Goal: Check status: Check status

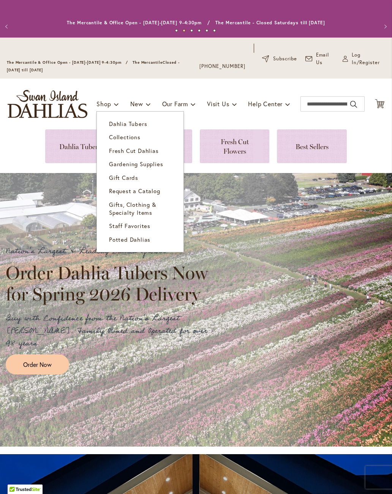
click at [142, 128] on span "Dahlia Tubers" at bounding box center [128, 124] width 38 height 8
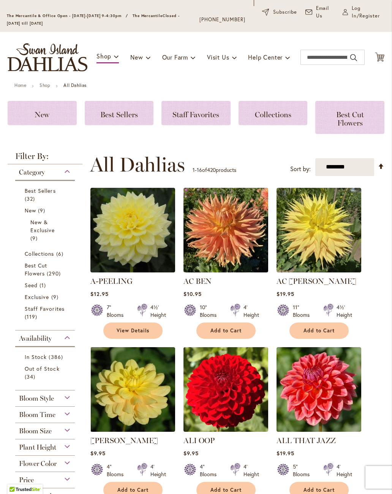
scroll to position [52, 0]
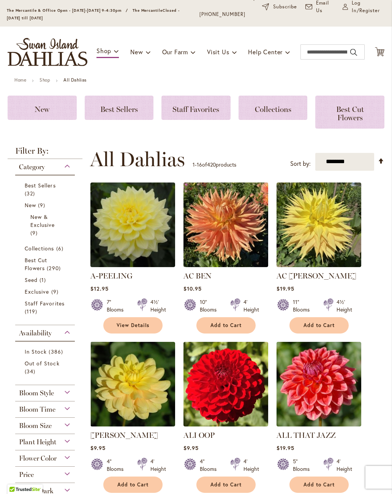
click at [41, 375] on link "Out of Stock 34 items" at bounding box center [46, 368] width 43 height 16
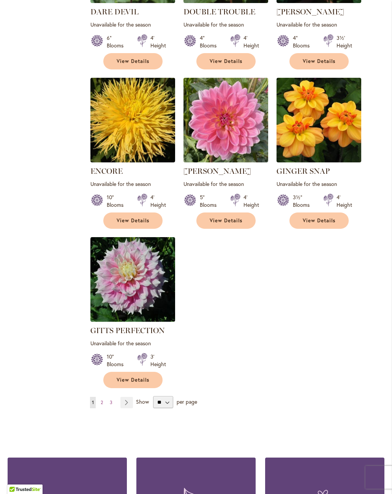
scroll to position [792, 0]
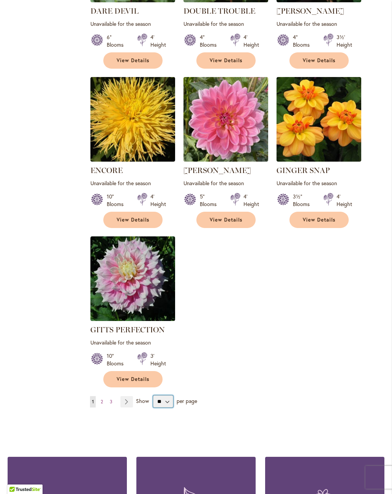
click at [166, 396] on select "** ** ** **" at bounding box center [163, 402] width 20 height 12
select select "**"
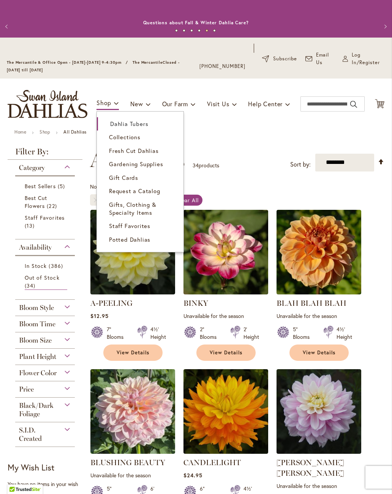
click at [127, 127] on link "Dahlia Tubers" at bounding box center [140, 123] width 87 height 13
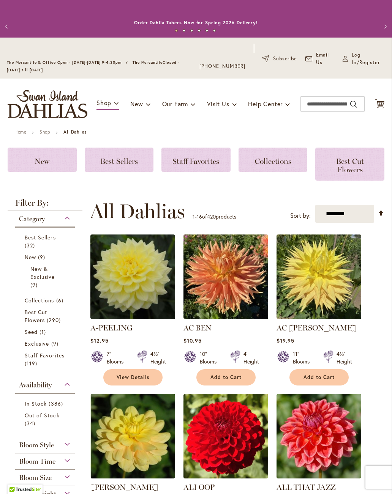
click at [265, 172] on div "Collections" at bounding box center [272, 160] width 69 height 24
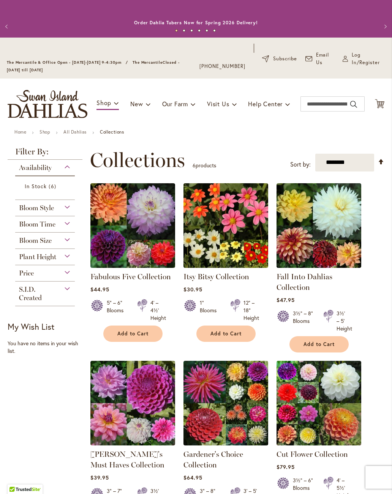
click at [153, 281] on link "Fabulous Five Collection" at bounding box center [130, 276] width 80 height 9
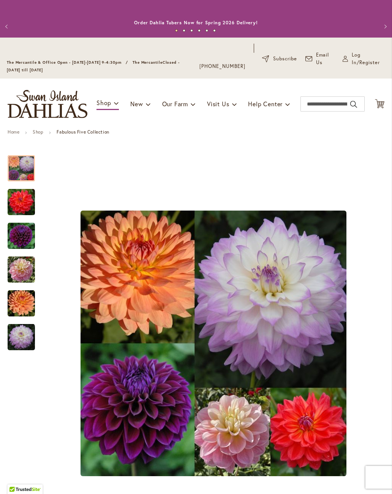
click at [281, 274] on img "Fabulous Five Collection" at bounding box center [213, 344] width 266 height 266
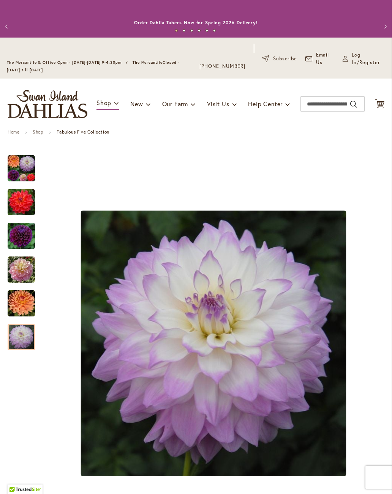
scroll to position [56, 0]
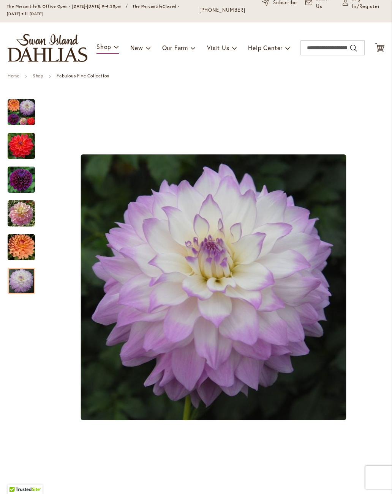
click at [377, 10] on span "Log In/Register" at bounding box center [368, 2] width 33 height 15
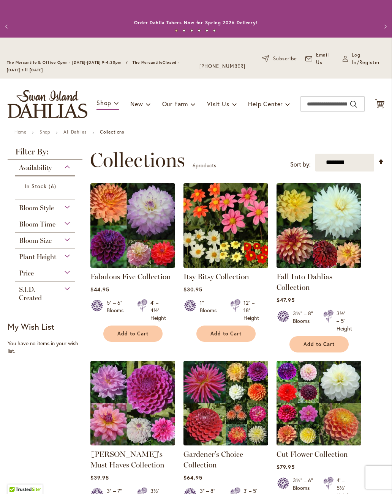
click at [296, 288] on link "Fall Into Dahlias Collection" at bounding box center [304, 282] width 56 height 20
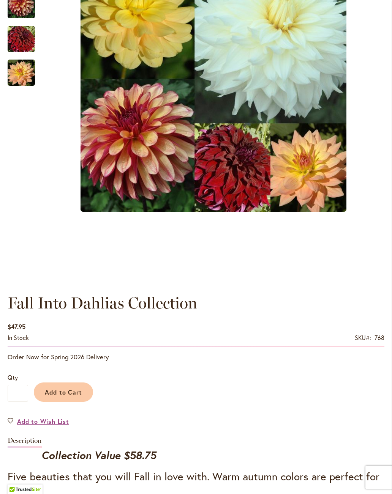
scroll to position [266, 0]
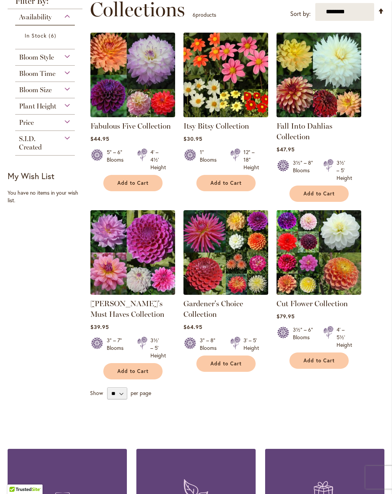
scroll to position [151, 0]
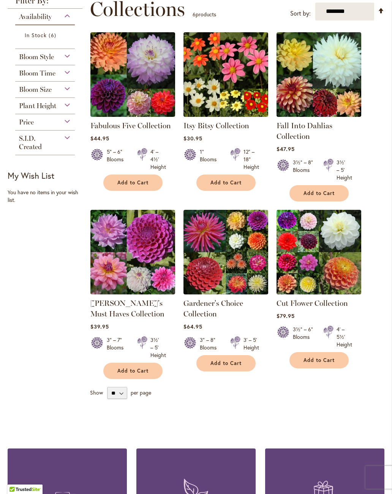
click at [147, 312] on link "[PERSON_NAME]'s Must Haves Collection" at bounding box center [127, 309] width 74 height 20
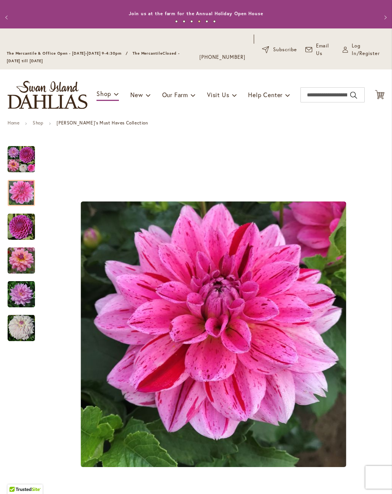
scroll to position [2, 0]
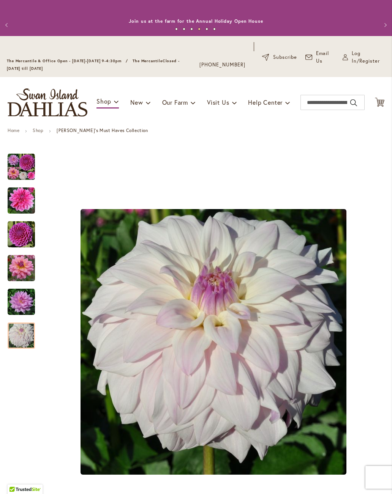
click at [24, 348] on img "WHO ME?" at bounding box center [21, 335] width 27 height 27
click at [28, 168] on img "Heather's Must Haves Collection" at bounding box center [21, 166] width 27 height 27
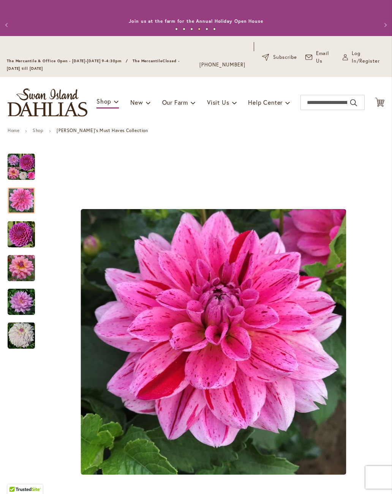
click at [27, 204] on div at bounding box center [21, 201] width 27 height 26
click at [25, 241] on img "NIJINSKI" at bounding box center [21, 234] width 27 height 27
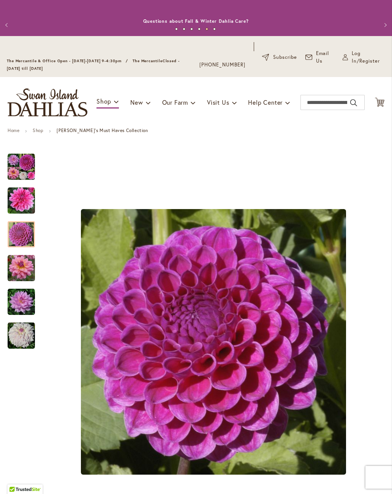
click at [27, 272] on img "SOUTERHN BELLE" at bounding box center [21, 268] width 27 height 27
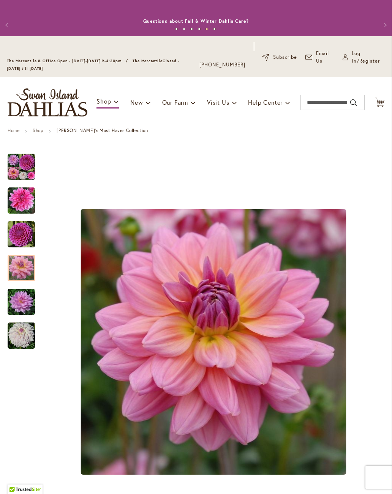
click at [22, 306] on img "UNICORN DREAMS" at bounding box center [21, 302] width 27 height 27
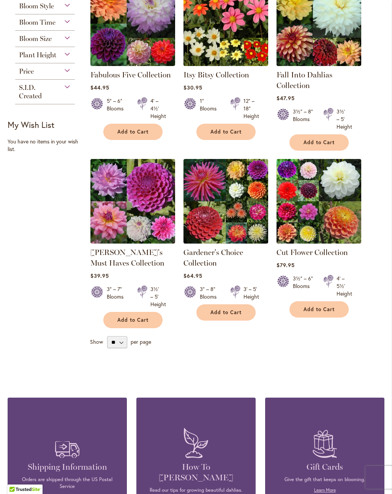
scroll to position [202, 0]
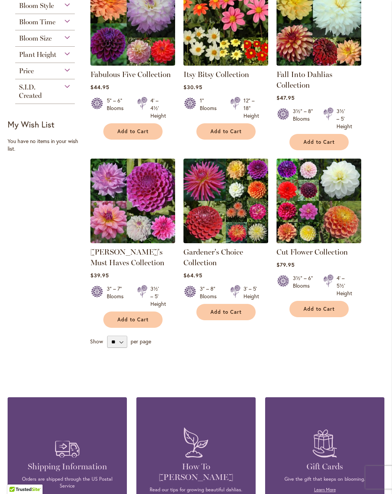
click at [243, 261] on link "Gardener's Choice Collection" at bounding box center [213, 258] width 60 height 20
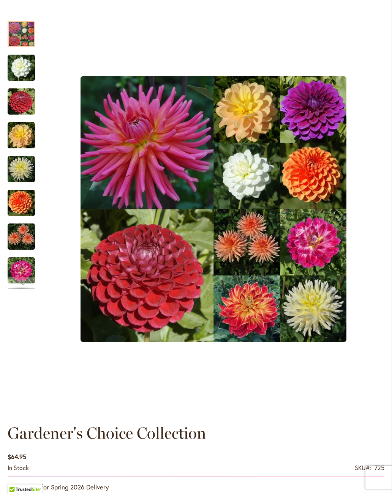
scroll to position [141, 0]
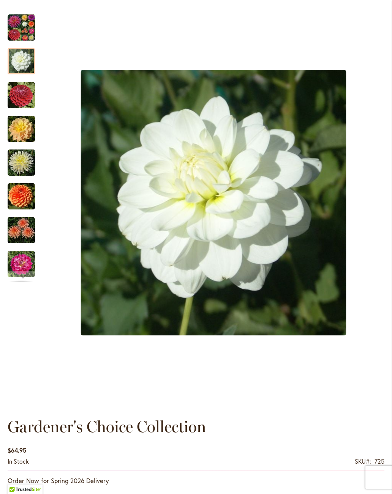
click at [26, 63] on div at bounding box center [21, 61] width 27 height 26
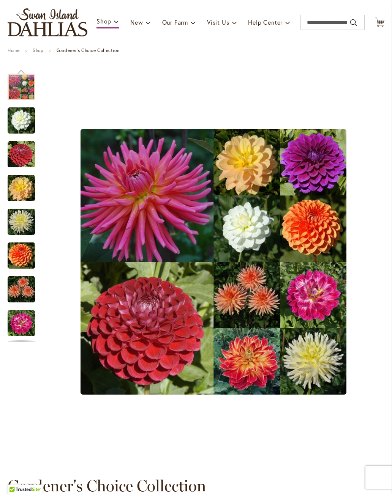
scroll to position [81, 0]
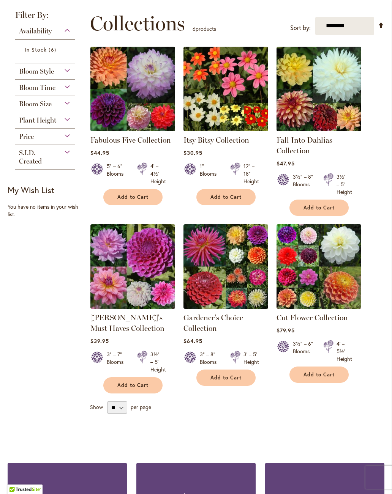
scroll to position [141, 0]
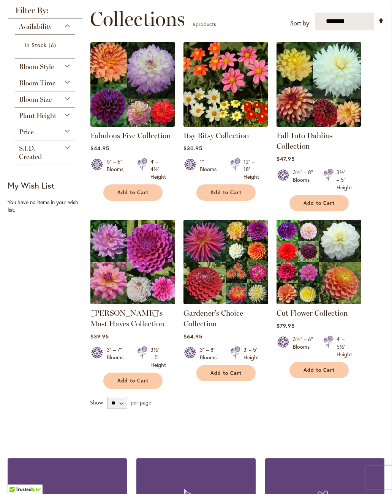
click at [336, 317] on link "Cut Flower Collection" at bounding box center [311, 313] width 71 height 9
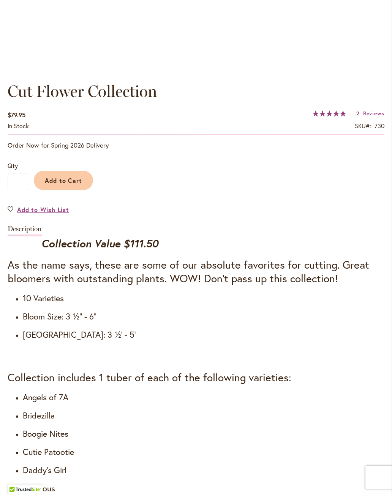
scroll to position [481, 0]
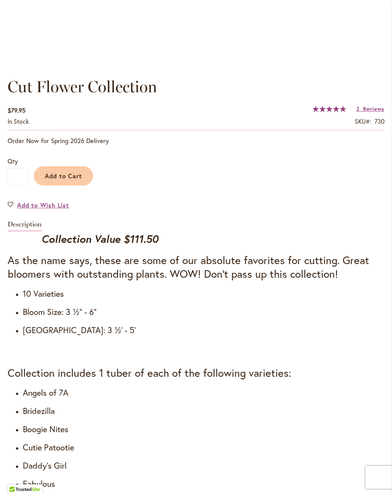
click at [363, 112] on span "Reviews" at bounding box center [373, 108] width 21 height 7
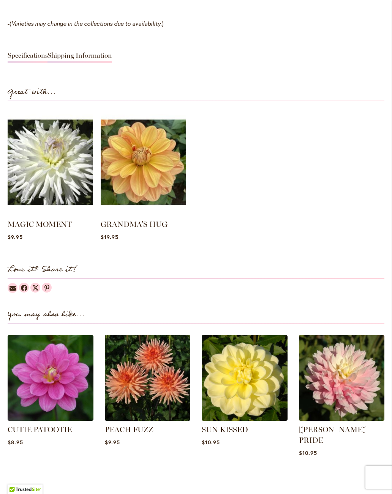
scroll to position [1028, 0]
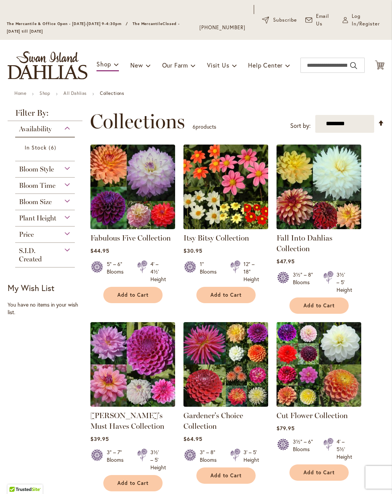
scroll to position [34, 0]
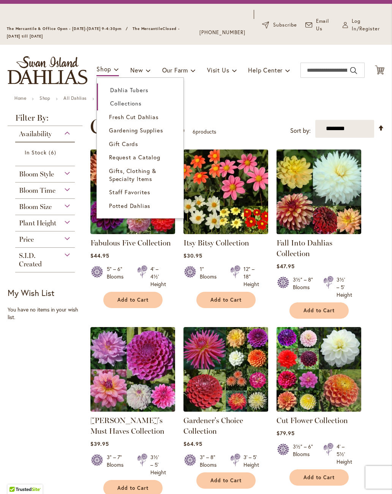
click at [140, 94] on span "Dahlia Tubers" at bounding box center [129, 90] width 38 height 8
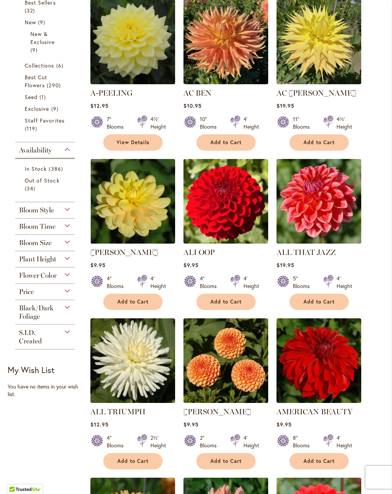
click at [69, 214] on div "Bloom Style" at bounding box center [45, 208] width 60 height 12
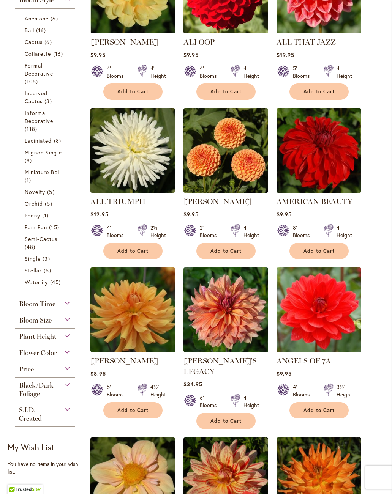
click at [52, 231] on span "15 items" at bounding box center [55, 227] width 12 height 8
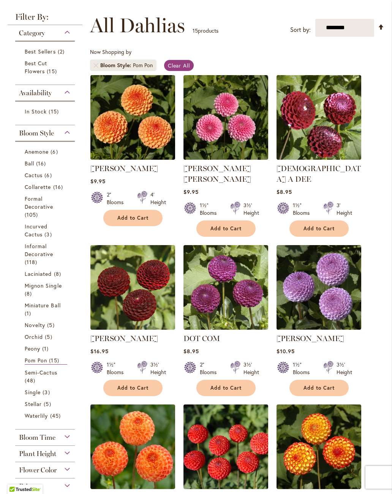
scroll to position [134, 0]
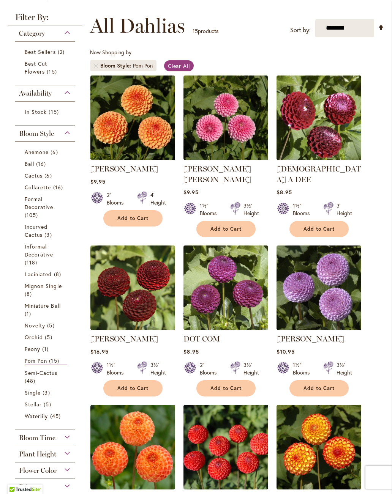
click at [180, 69] on span "Clear All" at bounding box center [179, 65] width 22 height 7
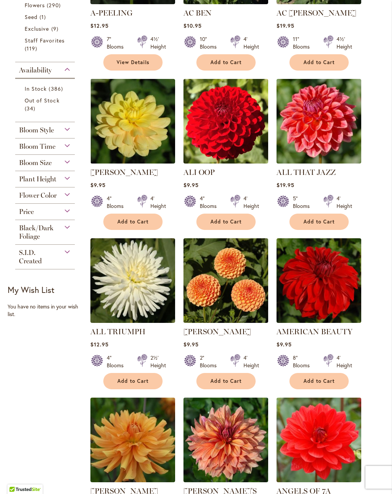
scroll to position [314, 0]
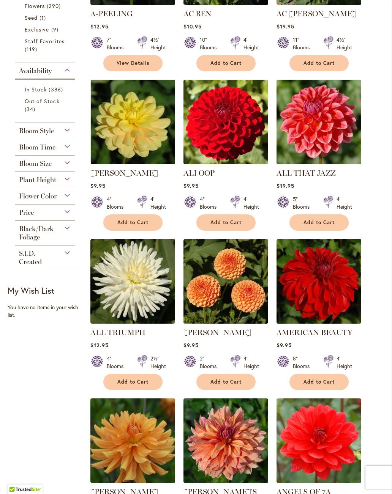
click at [57, 135] on div "Bloom Style" at bounding box center [45, 129] width 60 height 12
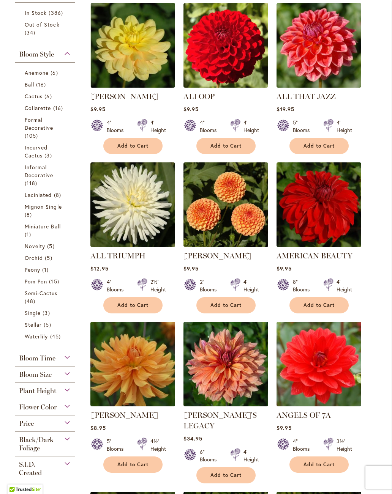
scroll to position [392, 0]
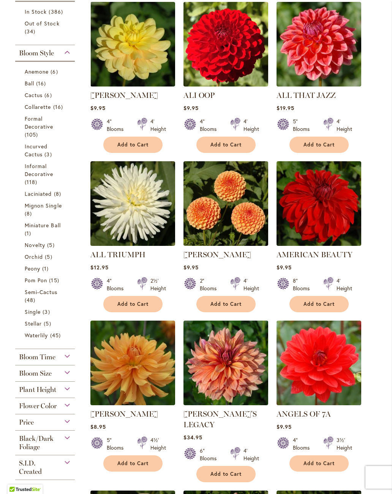
click at [38, 87] on span "16 items" at bounding box center [42, 83] width 12 height 8
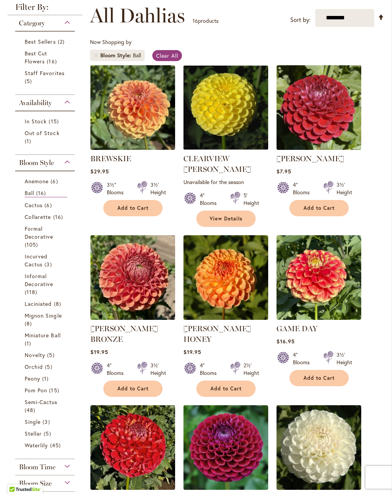
scroll to position [144, 0]
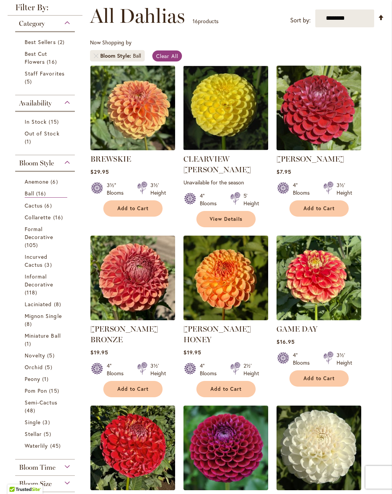
click at [167, 60] on span "Clear All" at bounding box center [167, 55] width 22 height 7
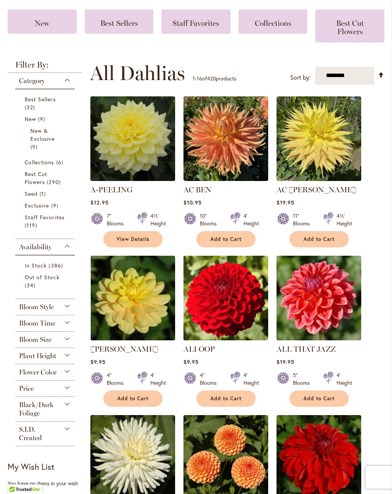
click at [49, 311] on span "Bloom Style" at bounding box center [36, 307] width 35 height 8
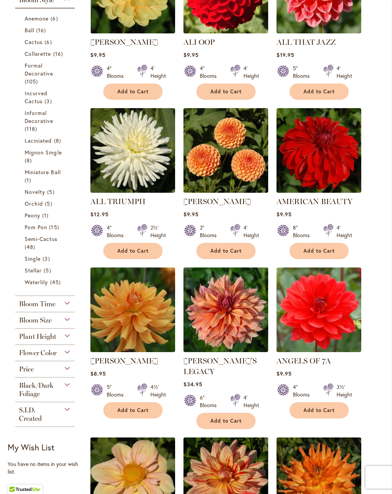
click at [36, 196] on span "Novelty" at bounding box center [35, 191] width 20 height 7
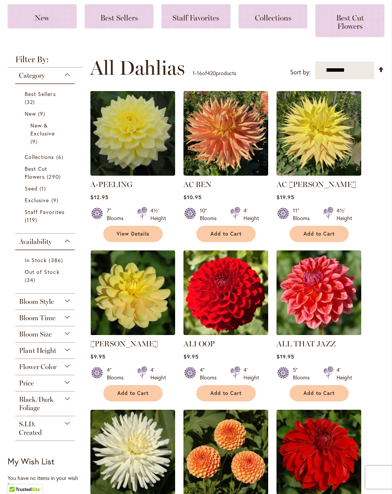
click at [24, 306] on span "Bloom Style" at bounding box center [36, 302] width 35 height 8
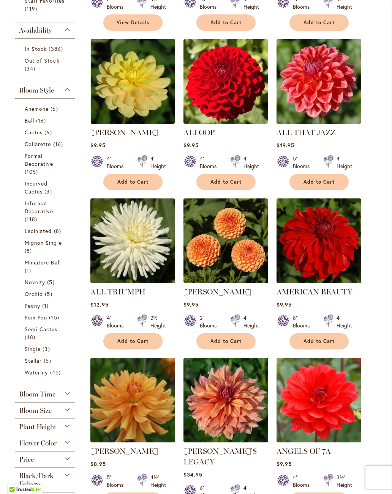
scroll to position [355, 0]
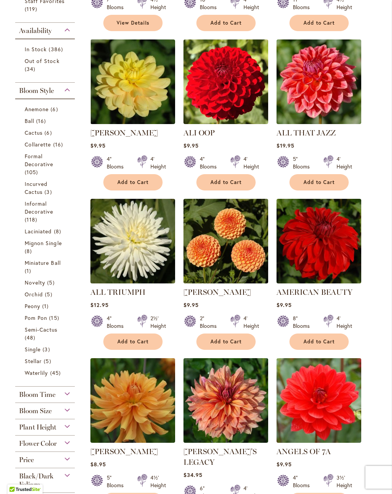
click at [55, 148] on span "16 items" at bounding box center [59, 144] width 12 height 8
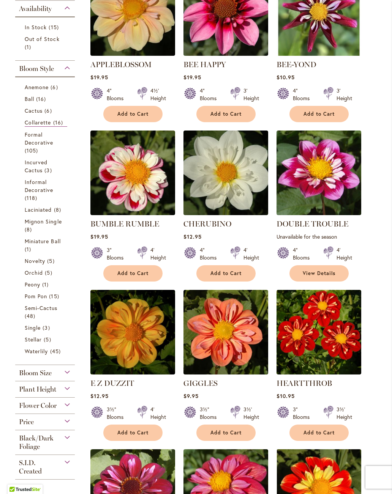
scroll to position [240, 0]
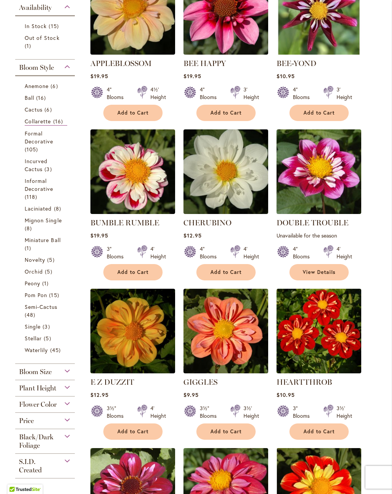
click at [43, 173] on link "Incurved Cactus 3 items" at bounding box center [46, 165] width 43 height 16
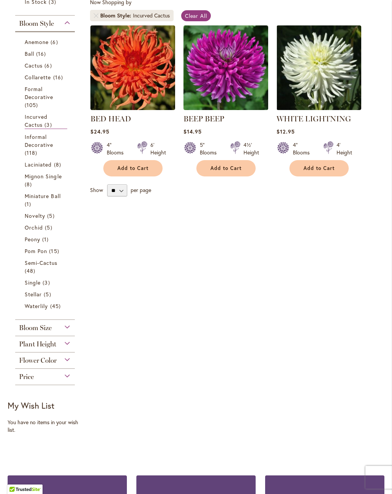
scroll to position [185, 0]
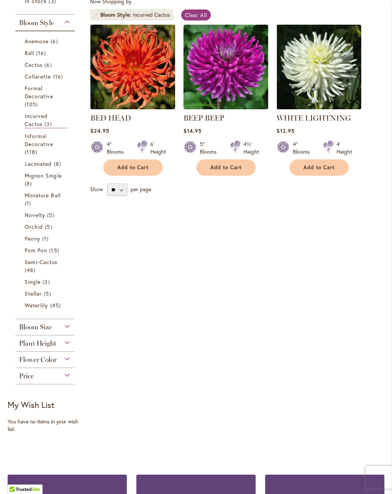
click at [41, 266] on span "Semi-Cactus" at bounding box center [41, 262] width 33 height 7
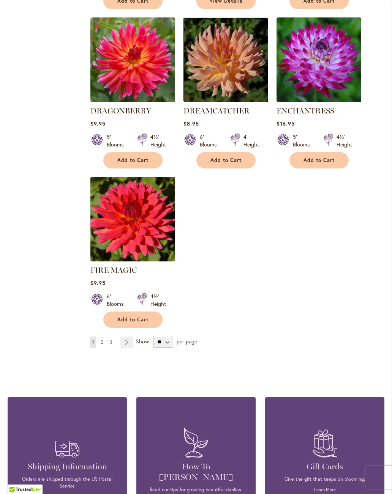
scroll to position [844, 0]
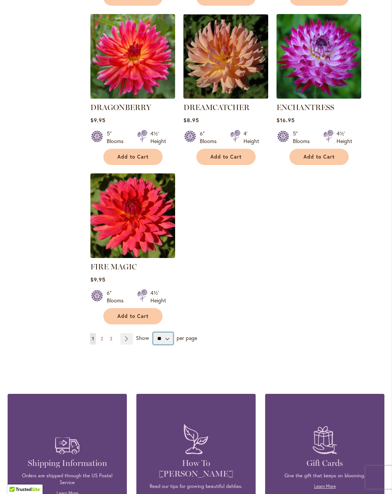
click at [166, 333] on select "** ** ** **" at bounding box center [163, 339] width 20 height 12
select select "**"
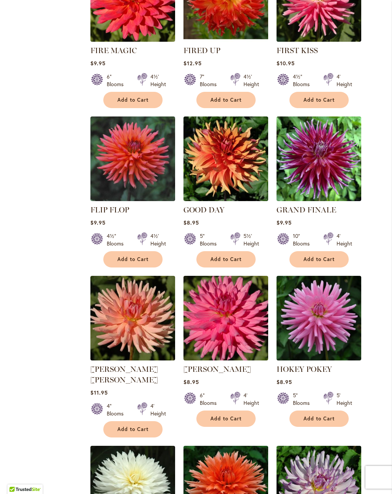
scroll to position [1069, 0]
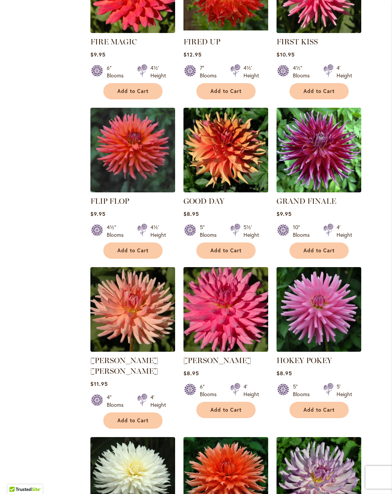
click at [117, 201] on link "FLIP FLOP" at bounding box center [109, 201] width 39 height 9
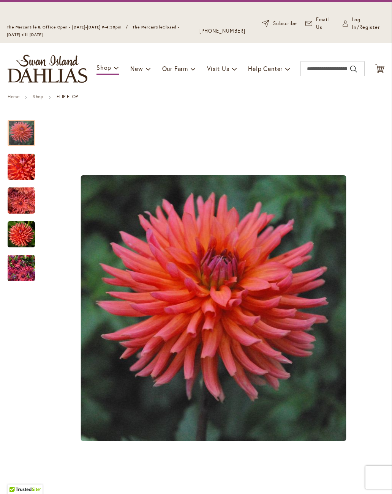
scroll to position [56, 0]
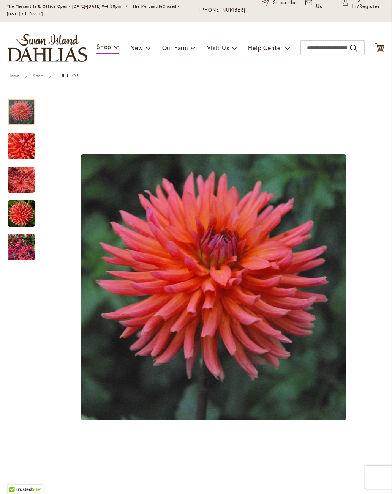
click at [378, 10] on span "Log In/Register" at bounding box center [368, 2] width 33 height 15
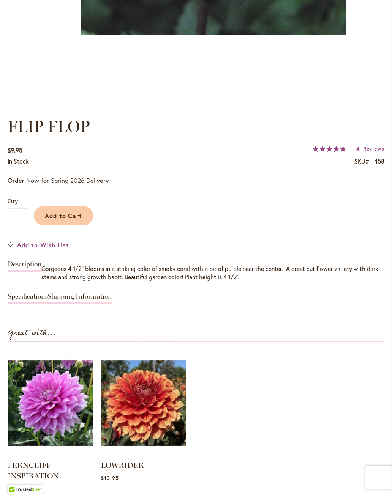
scroll to position [442, 0]
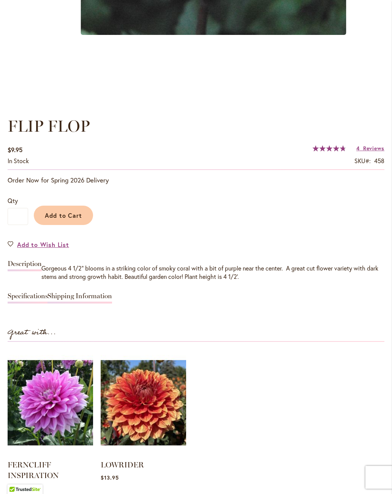
click at [371, 152] on span "Reviews" at bounding box center [373, 148] width 21 height 7
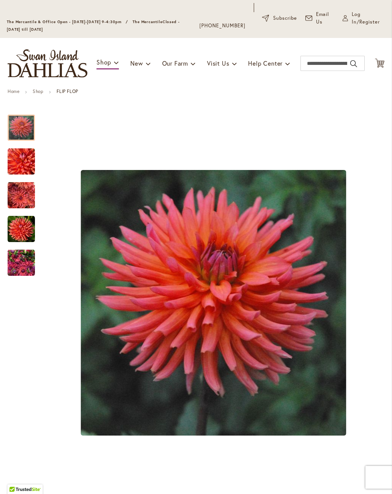
scroll to position [52, 0]
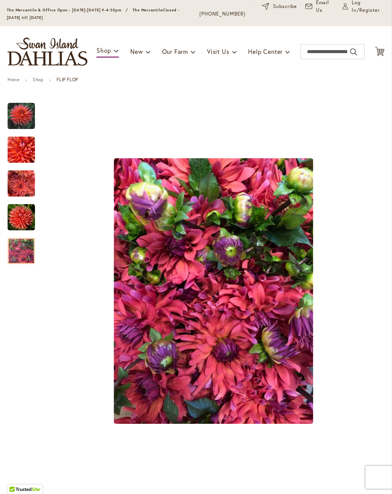
click at [20, 259] on img "FLIP FLOP" at bounding box center [21, 251] width 27 height 36
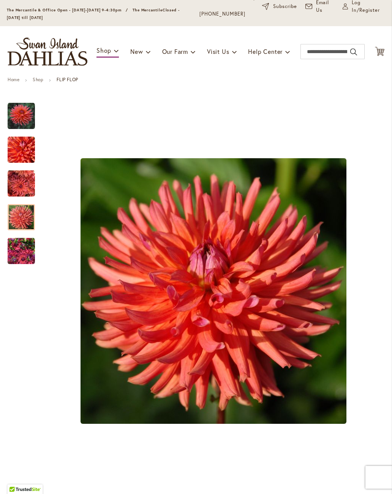
click at [24, 218] on img "FLIP FLOP" at bounding box center [21, 217] width 27 height 27
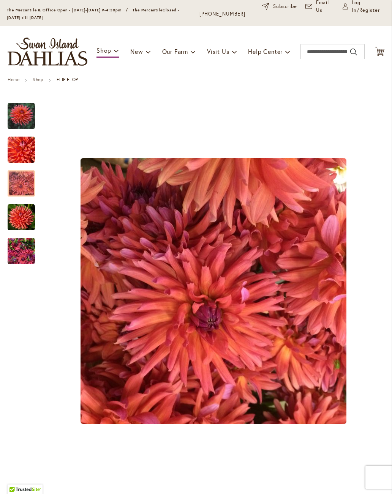
click at [23, 185] on img "FLIP FLOP" at bounding box center [21, 183] width 27 height 27
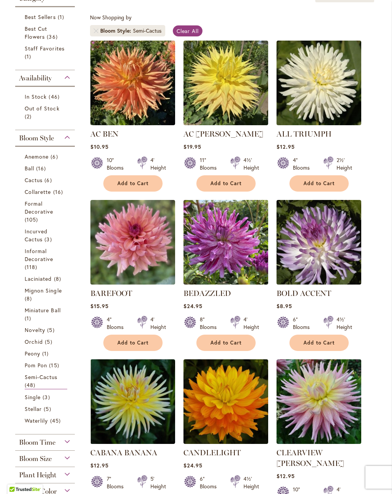
scroll to position [166, 0]
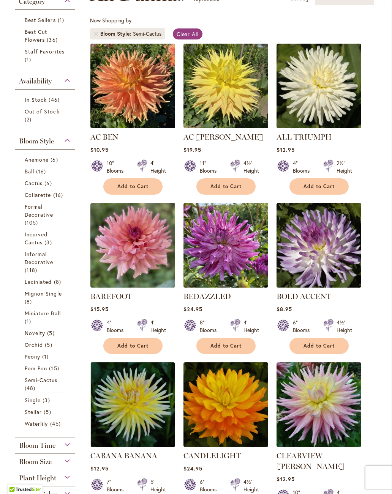
click at [46, 218] on span "Formal Decorative" at bounding box center [39, 210] width 29 height 15
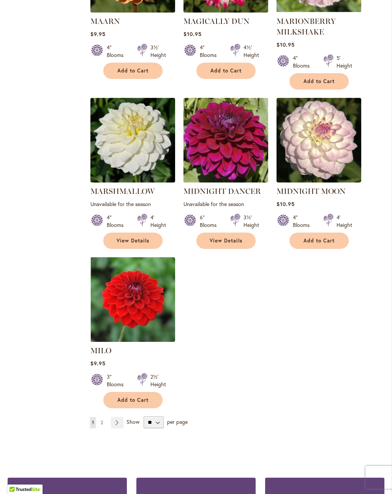
scroll to position [3408, 0]
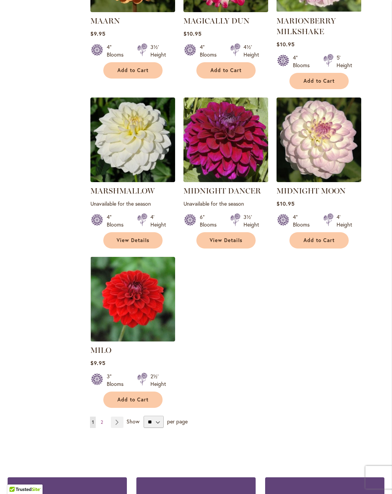
click at [102, 419] on span "2" at bounding box center [102, 422] width 2 height 6
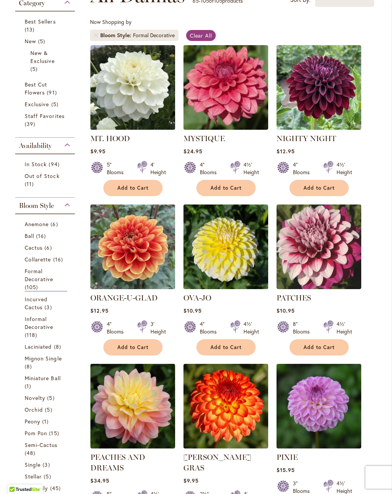
scroll to position [166, 0]
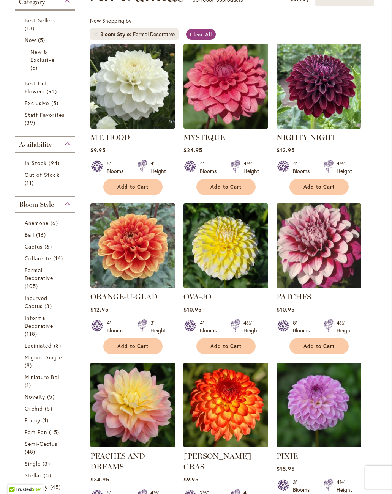
click at [39, 330] on span "Informal Decorative" at bounding box center [39, 321] width 29 height 15
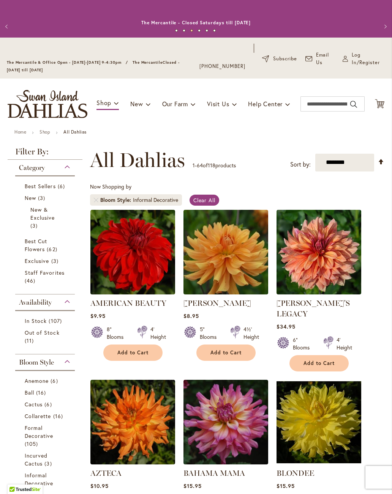
click at [363, 65] on span "Log In/Register" at bounding box center [368, 58] width 33 height 15
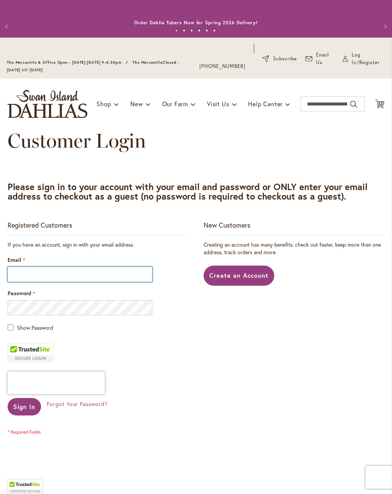
type input "**********"
click at [22, 416] on button "Sign In" at bounding box center [24, 406] width 33 height 17
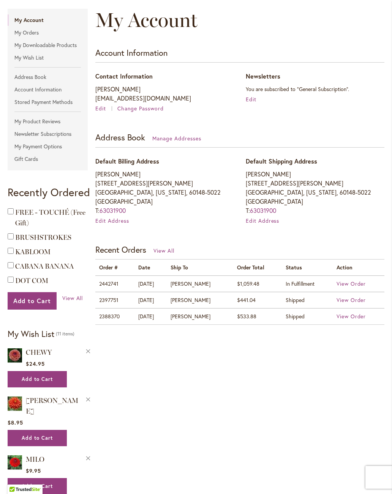
scroll to position [131, 0]
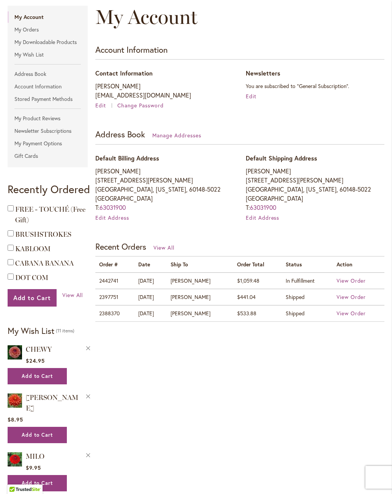
click at [348, 284] on span "View Order" at bounding box center [351, 280] width 30 height 7
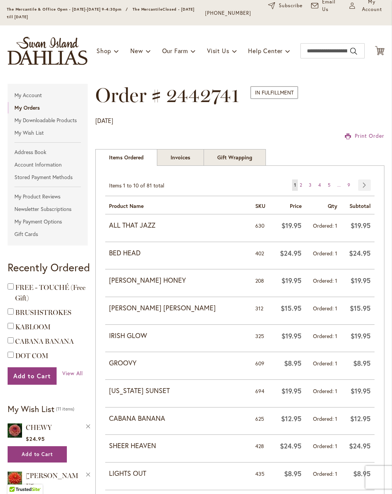
scroll to position [52, 0]
